Goal: Check status: Check status

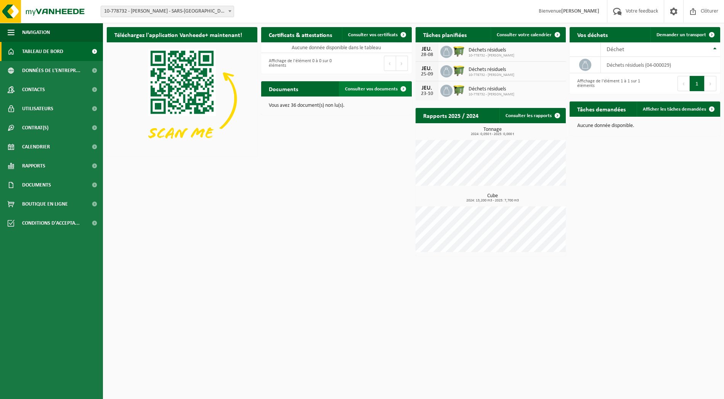
click at [362, 88] on span "Consulter vos documents" at bounding box center [371, 89] width 53 height 5
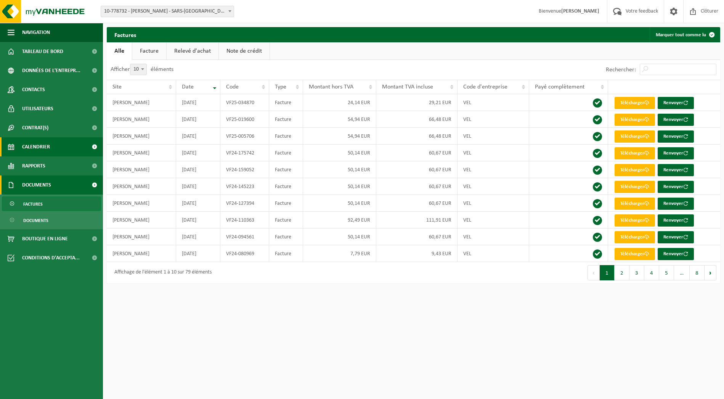
click at [42, 147] on span "Calendrier" at bounding box center [36, 146] width 28 height 19
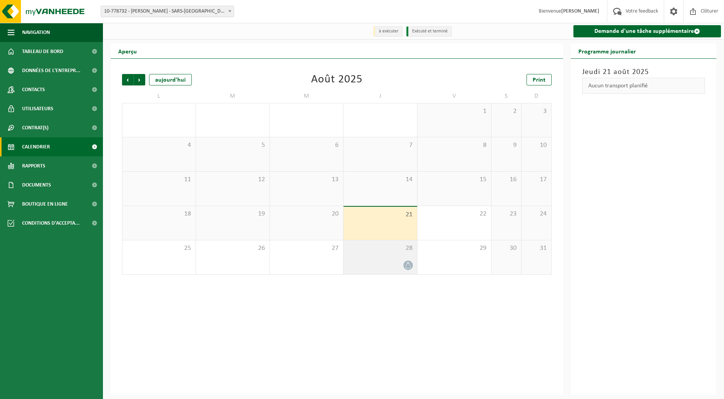
click at [406, 249] on span "28" at bounding box center [380, 248] width 66 height 8
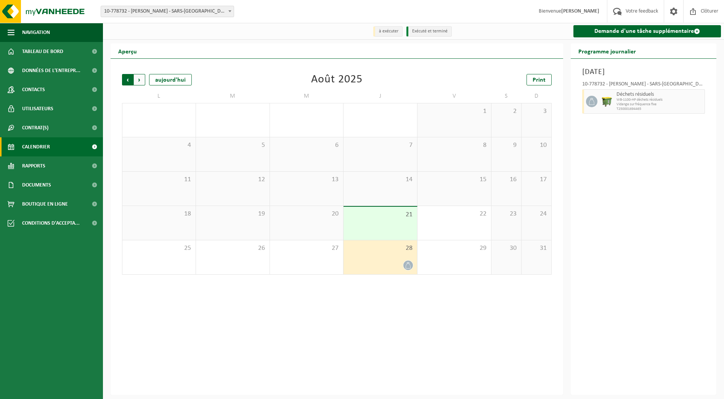
click at [139, 83] on span "Suivant" at bounding box center [139, 79] width 11 height 11
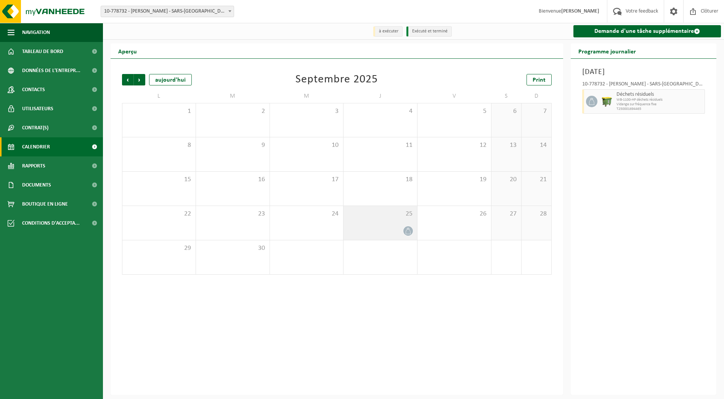
click at [381, 232] on div at bounding box center [380, 231] width 66 height 10
click at [127, 79] on span "Précédent" at bounding box center [127, 79] width 11 height 11
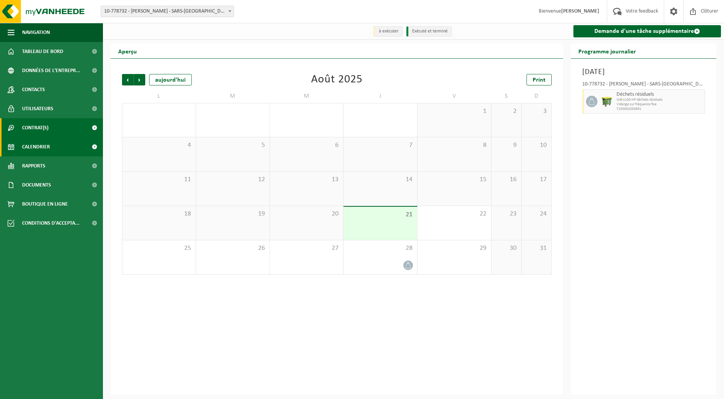
click at [66, 130] on link "Contrat(s)" at bounding box center [51, 127] width 103 height 19
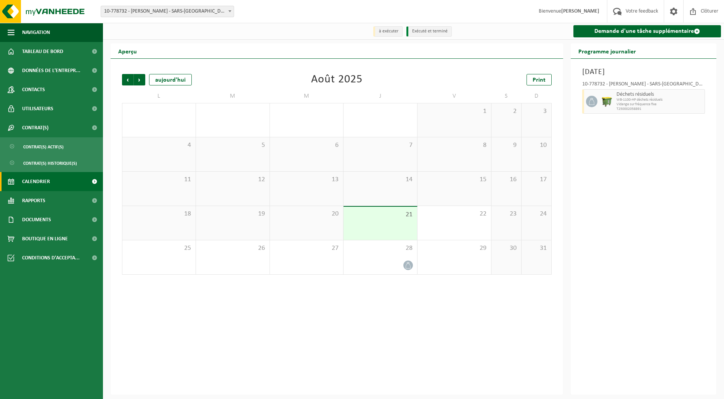
click at [199, 19] on div "Site: 10-778732 - PAUWELS SEBASTIEN - SARS-LA-BUISSIÈRE 10-978841 - BST ADOUCIS…" at bounding box center [362, 11] width 724 height 23
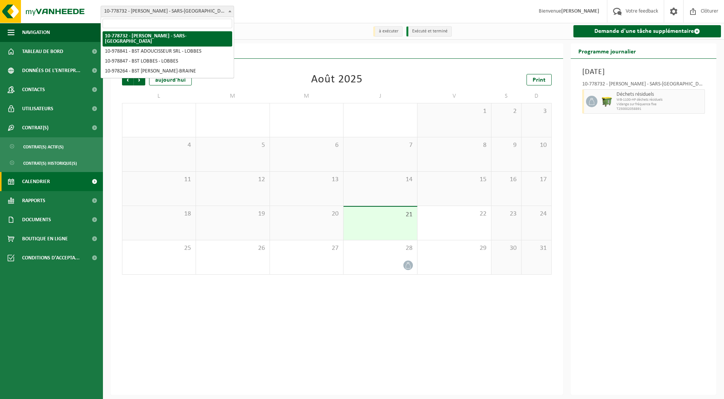
click at [199, 10] on span "10-778732 - [PERSON_NAME] - SARS-[GEOGRAPHIC_DATA]" at bounding box center [167, 11] width 133 height 11
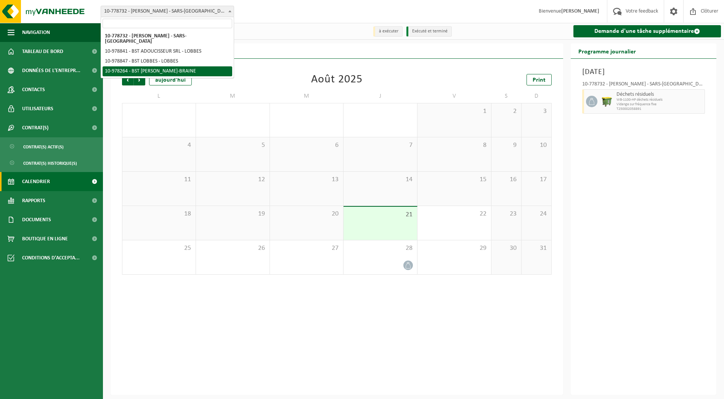
select select "159980"
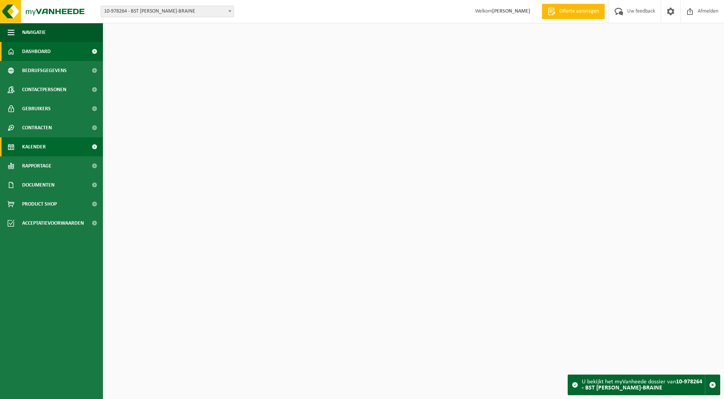
click at [47, 141] on link "Kalender" at bounding box center [51, 146] width 103 height 19
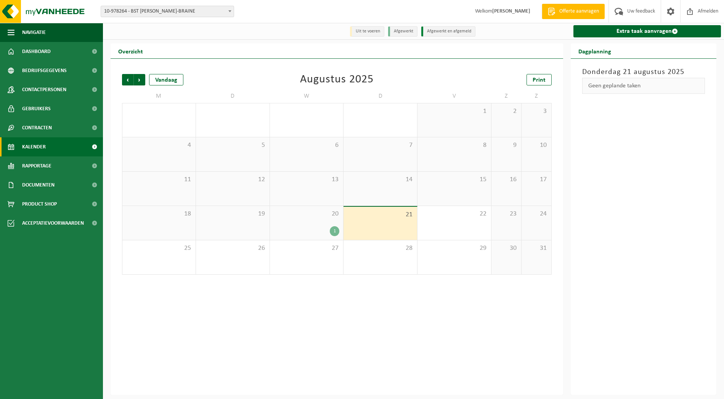
click at [329, 230] on div "1" at bounding box center [307, 231] width 66 height 10
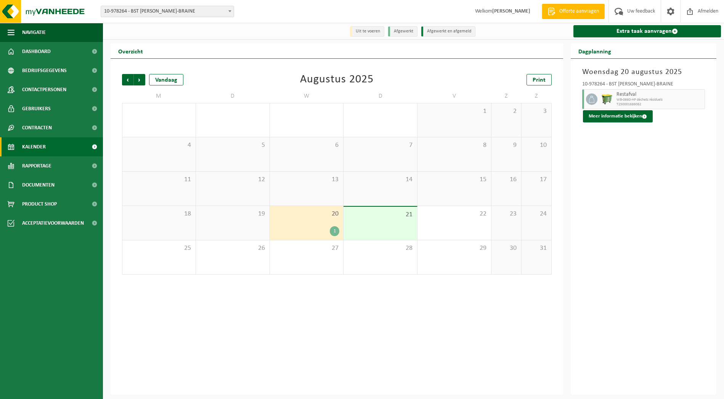
click at [591, 108] on div at bounding box center [590, 99] width 17 height 20
click at [593, 115] on button "Meer informatie bekijken" at bounding box center [618, 116] width 70 height 12
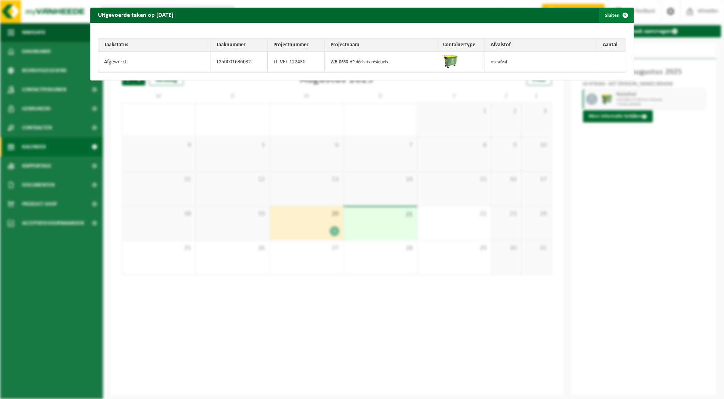
click at [617, 12] on button "Sluiten" at bounding box center [616, 15] width 34 height 15
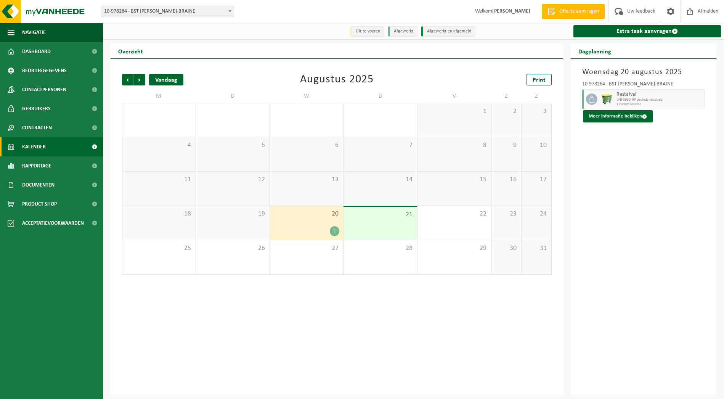
click at [169, 80] on div "Vandaag" at bounding box center [166, 79] width 34 height 11
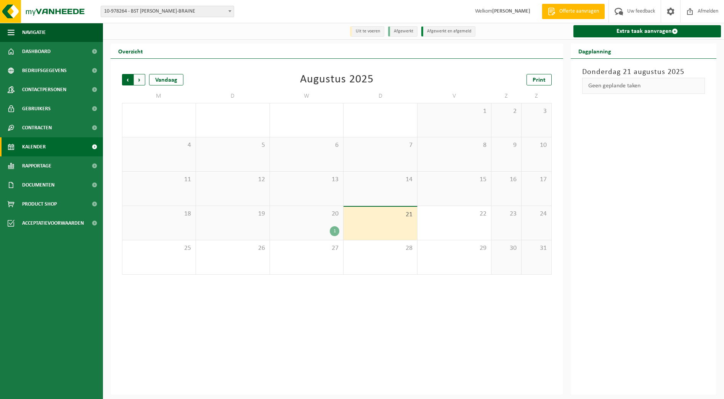
click at [139, 79] on span "Volgende" at bounding box center [139, 79] width 11 height 11
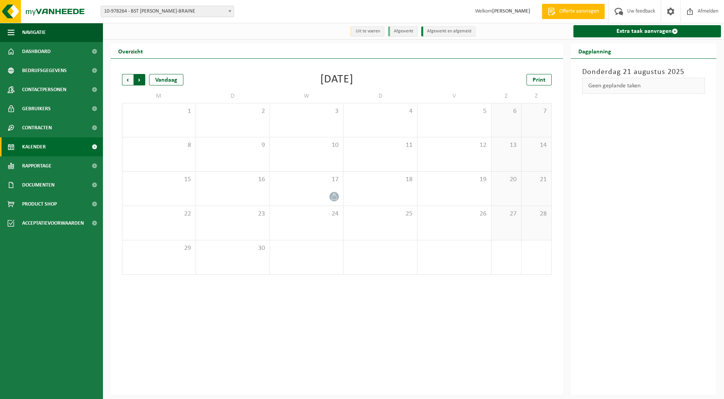
click at [125, 79] on span "Vorige" at bounding box center [127, 79] width 11 height 11
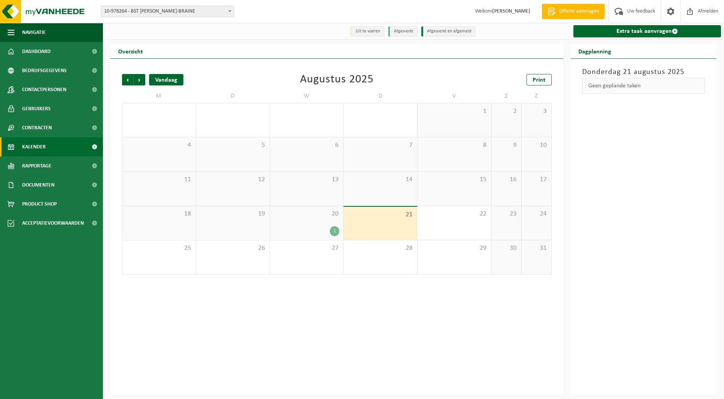
click at [161, 80] on div "Vandaag" at bounding box center [166, 79] width 34 height 11
click at [127, 16] on span "10-978264 - BST [PERSON_NAME]-BRAINE" at bounding box center [167, 11] width 133 height 11
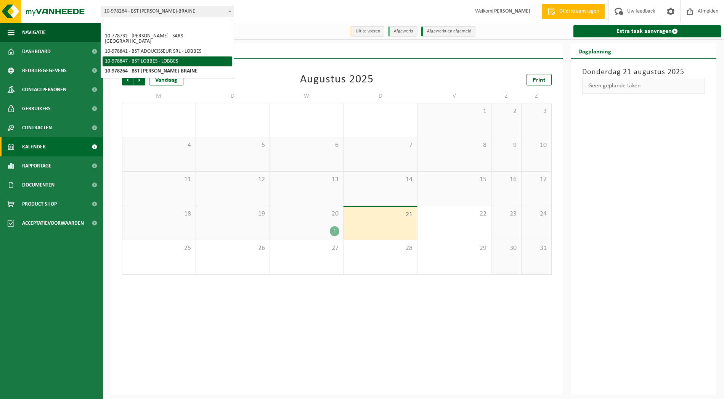
select select "160343"
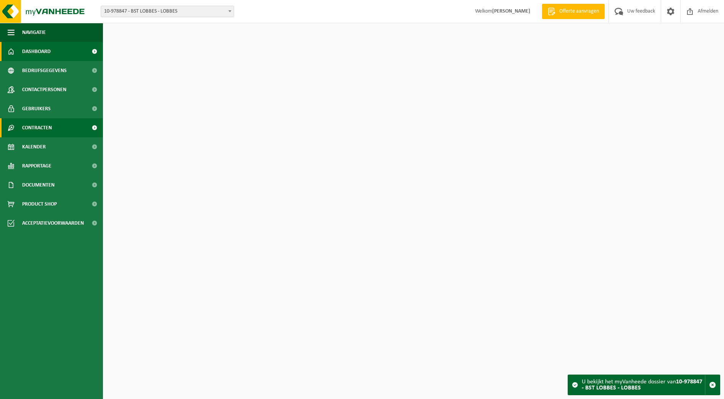
click at [69, 135] on link "Contracten" at bounding box center [51, 127] width 103 height 19
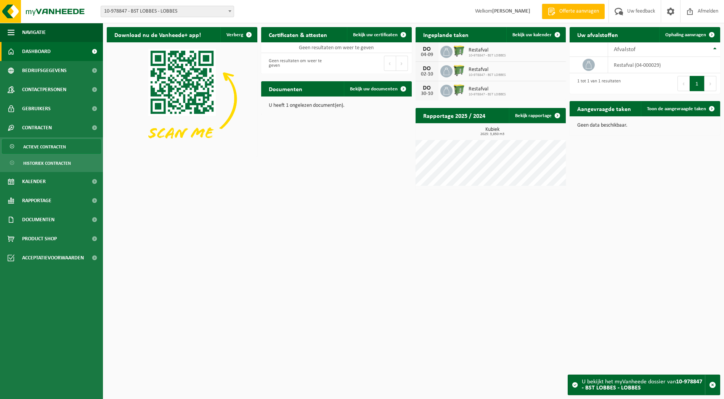
click at [64, 144] on span "Actieve contracten" at bounding box center [44, 147] width 43 height 14
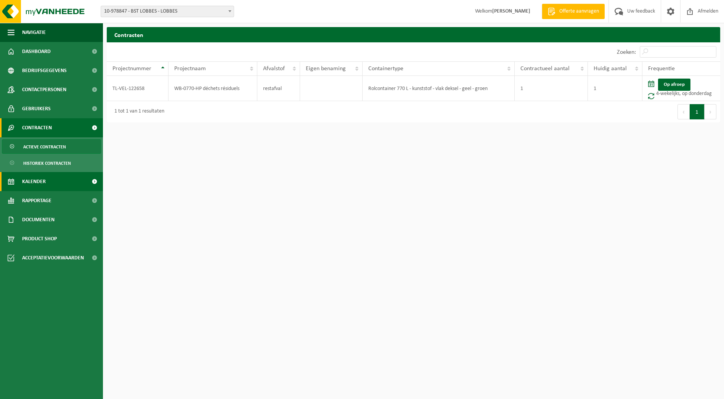
click at [53, 183] on link "Kalender" at bounding box center [51, 181] width 103 height 19
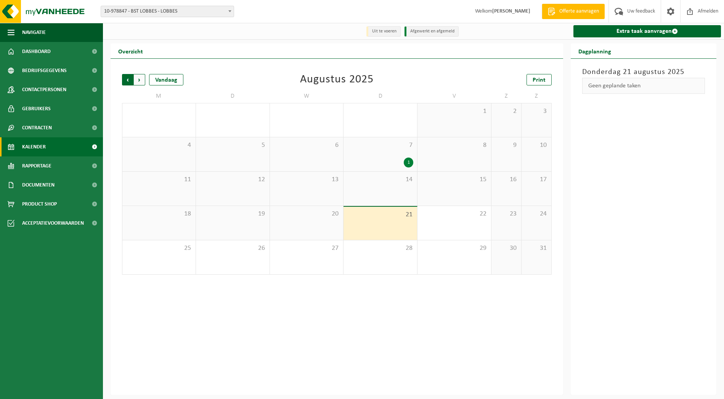
click at [139, 79] on span "Volgende" at bounding box center [139, 79] width 11 height 11
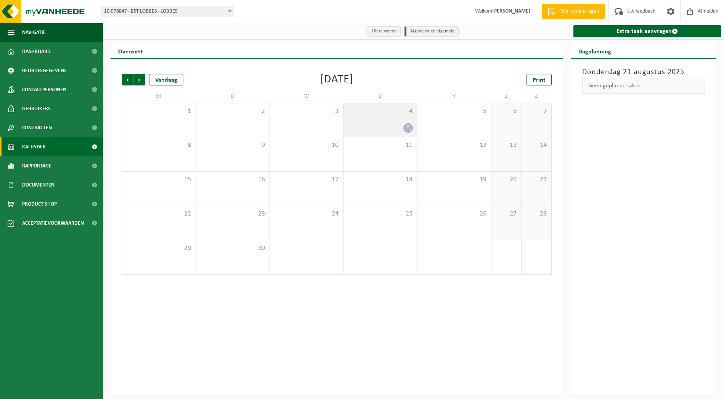
click at [394, 125] on div at bounding box center [380, 128] width 66 height 10
